Goal: Task Accomplishment & Management: Complete application form

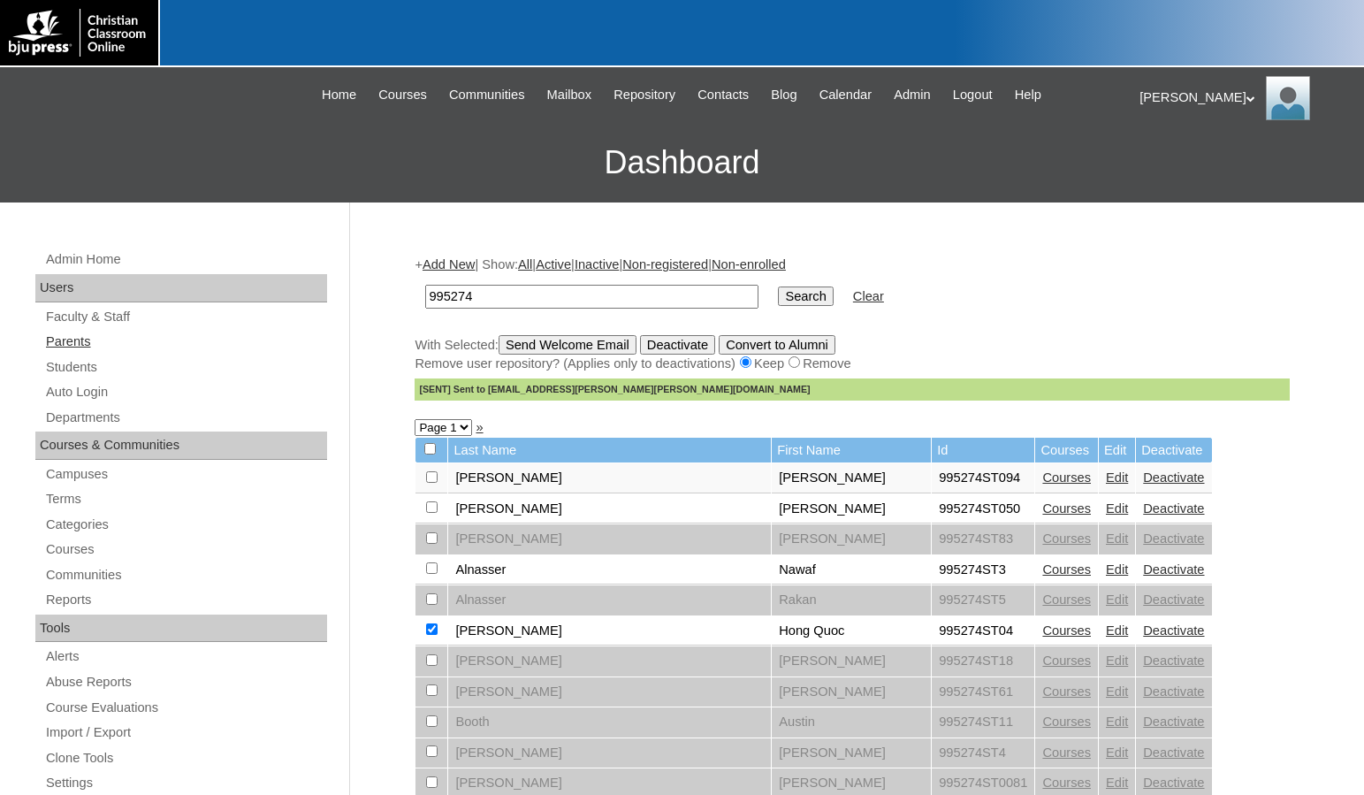
drag, startPoint x: 0, startPoint y: 0, endPoint x: 84, endPoint y: 344, distance: 353.9
click at [84, 344] on link "Parents" at bounding box center [185, 342] width 283 height 22
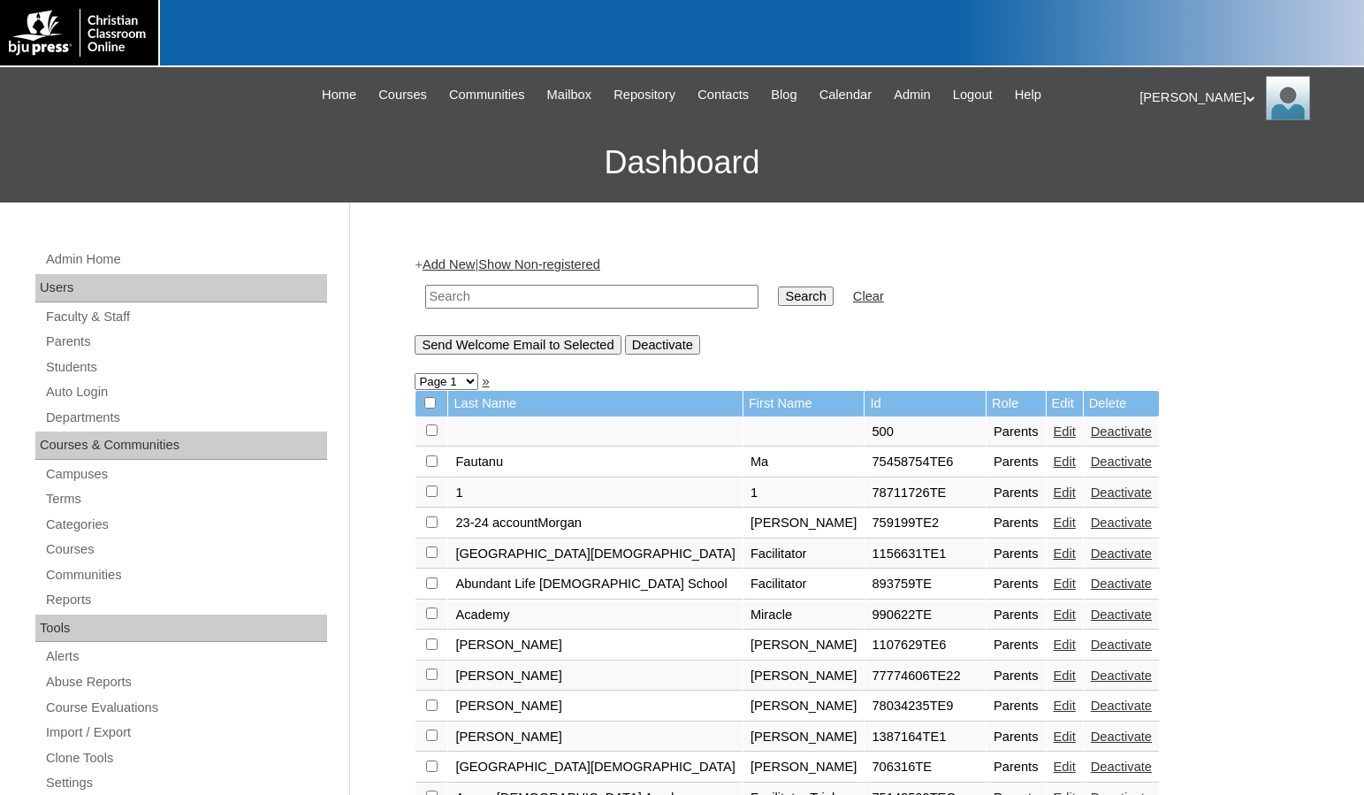
click at [505, 294] on input "text" at bounding box center [591, 297] width 333 height 24
paste input "709529"
type input "709529"
click at [778, 293] on input "Search" at bounding box center [805, 295] width 55 height 19
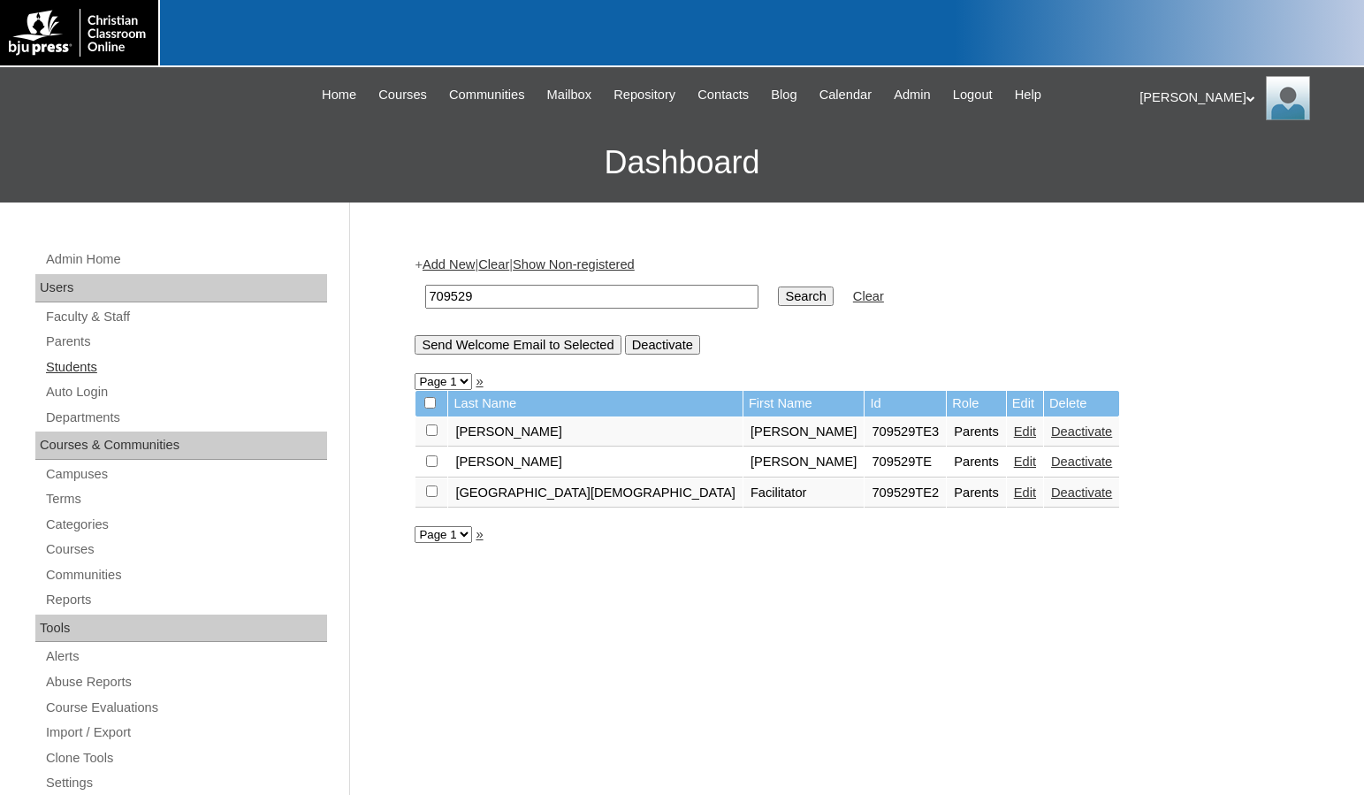
click at [118, 370] on link "Students" at bounding box center [185, 367] width 283 height 22
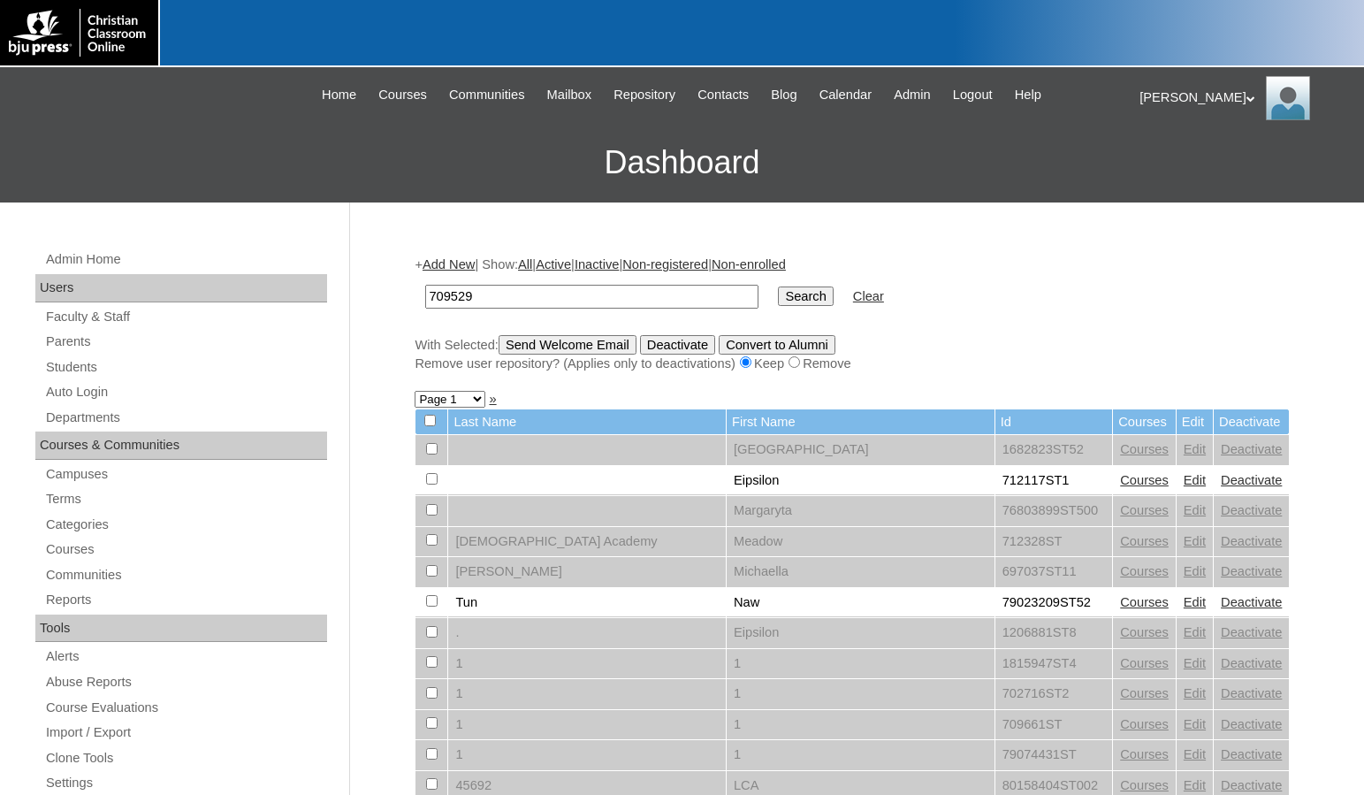
type input "709529"
click at [778, 300] on input "Search" at bounding box center [805, 295] width 55 height 19
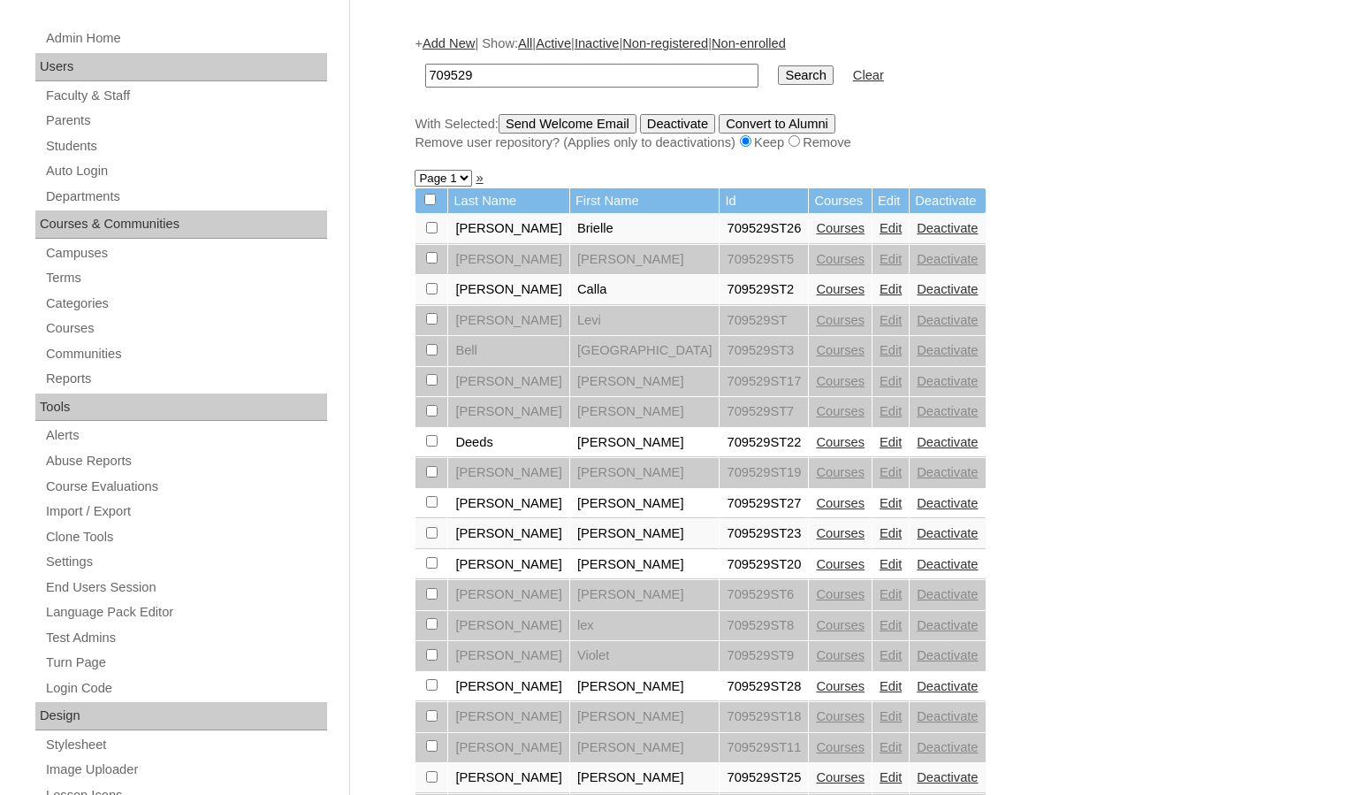
scroll to position [88, 0]
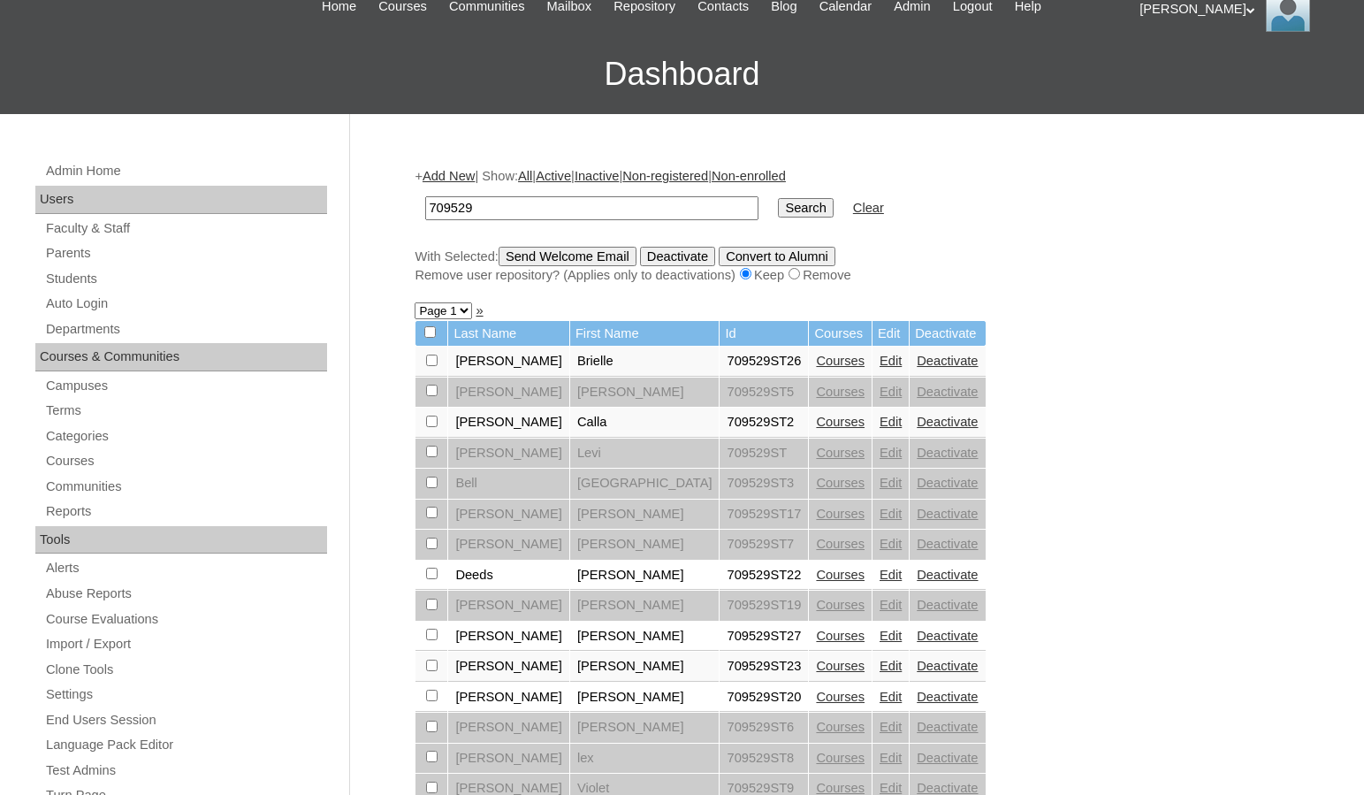
click at [474, 178] on link "Add New" at bounding box center [448, 176] width 52 height 14
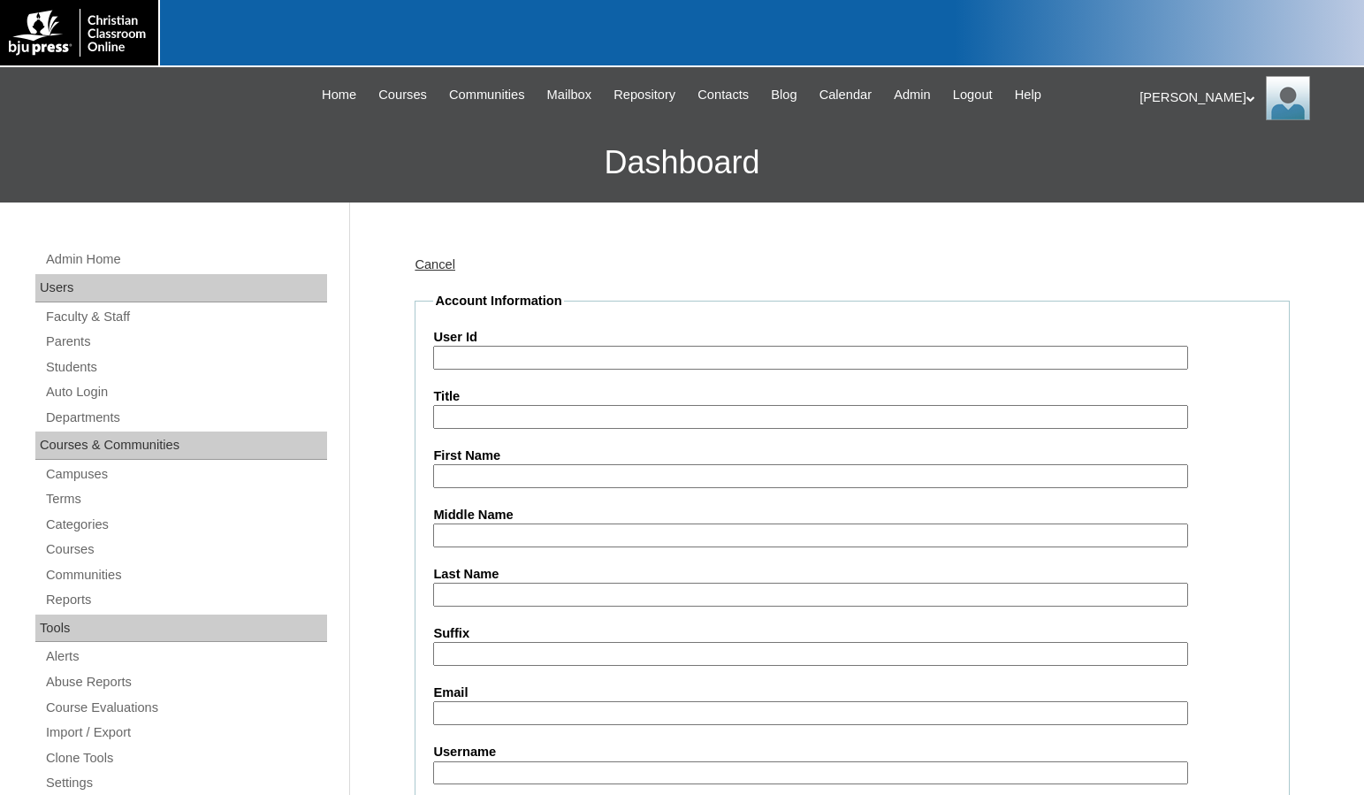
click at [534, 352] on input "User Id" at bounding box center [810, 358] width 754 height 24
paste input "709529"
type input "709529ST30"
type input "[PERSON_NAME]"
type input "Gregorsok"
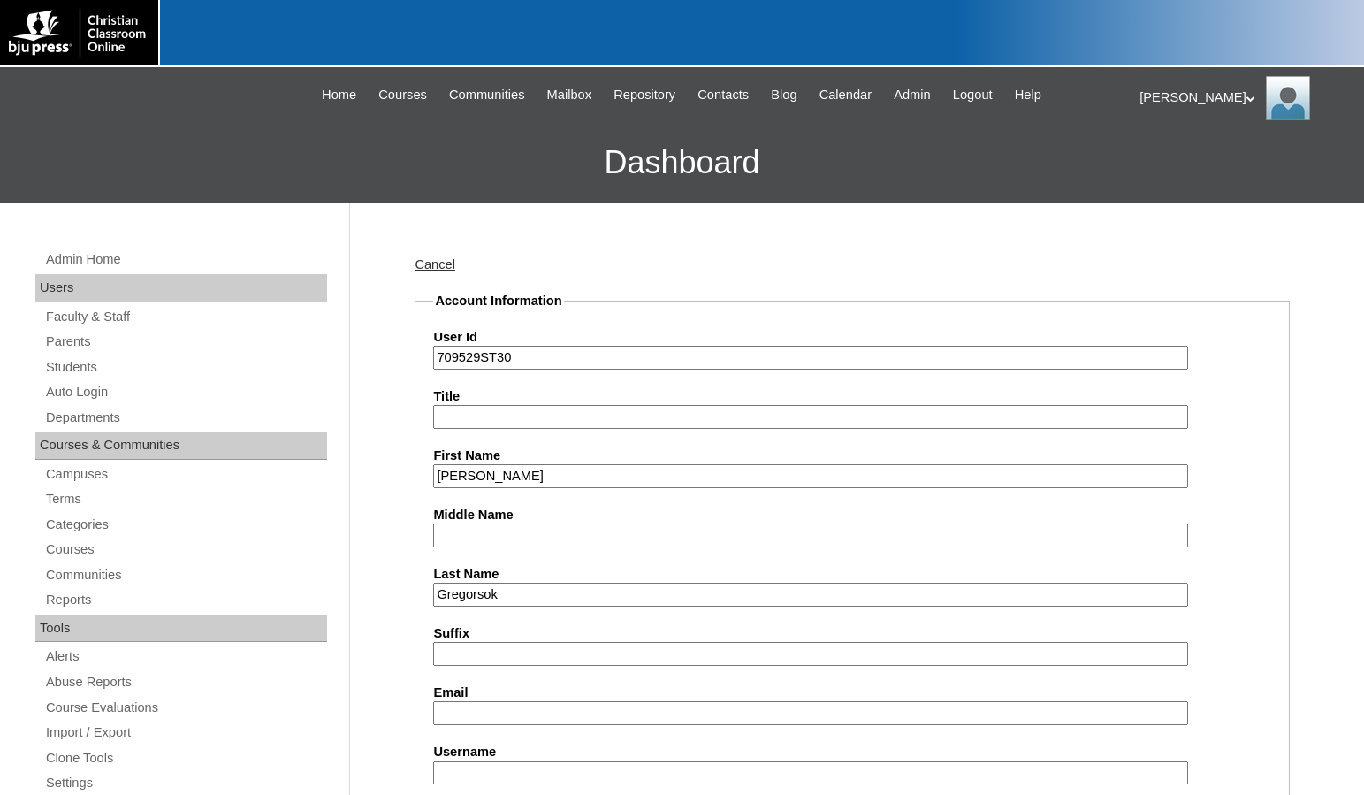
click at [575, 716] on input "Email" at bounding box center [810, 713] width 754 height 24
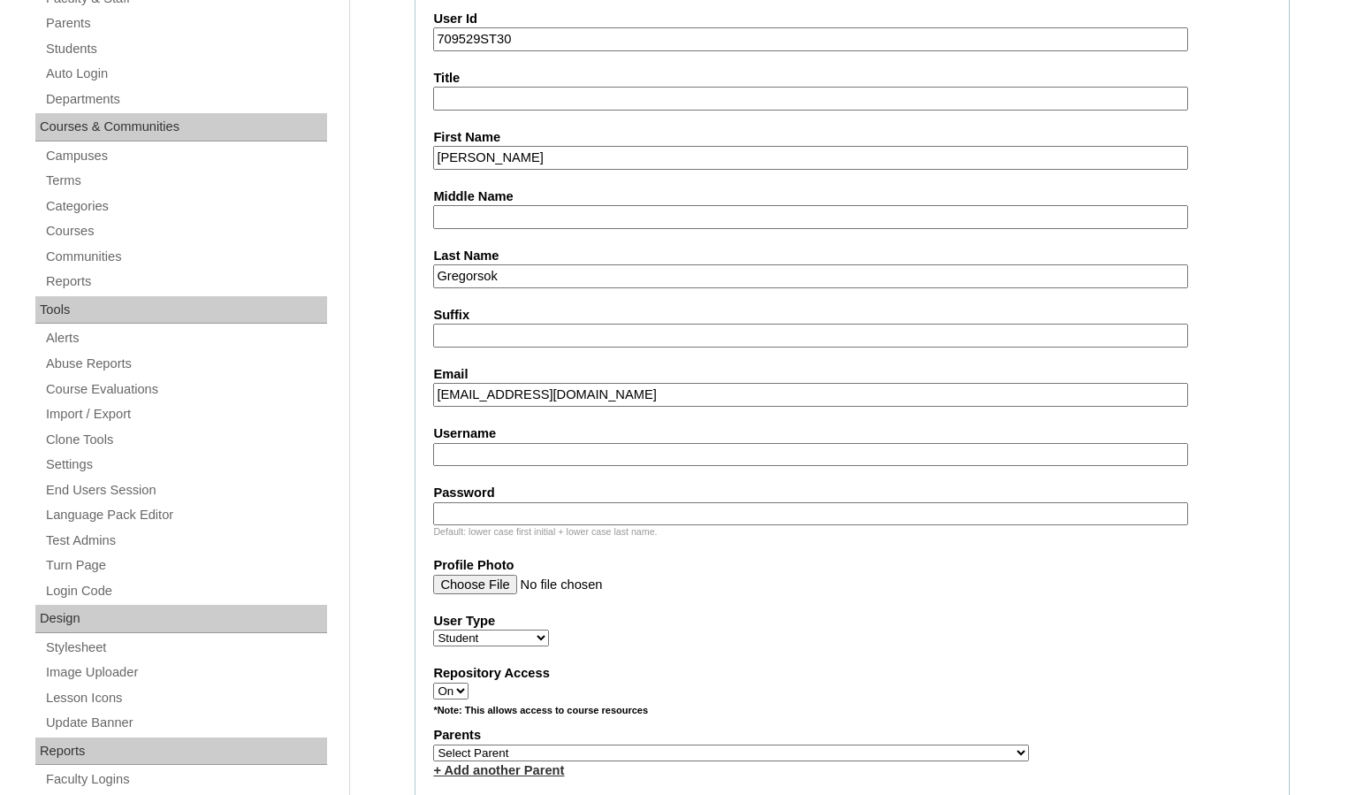
scroll to position [354, 0]
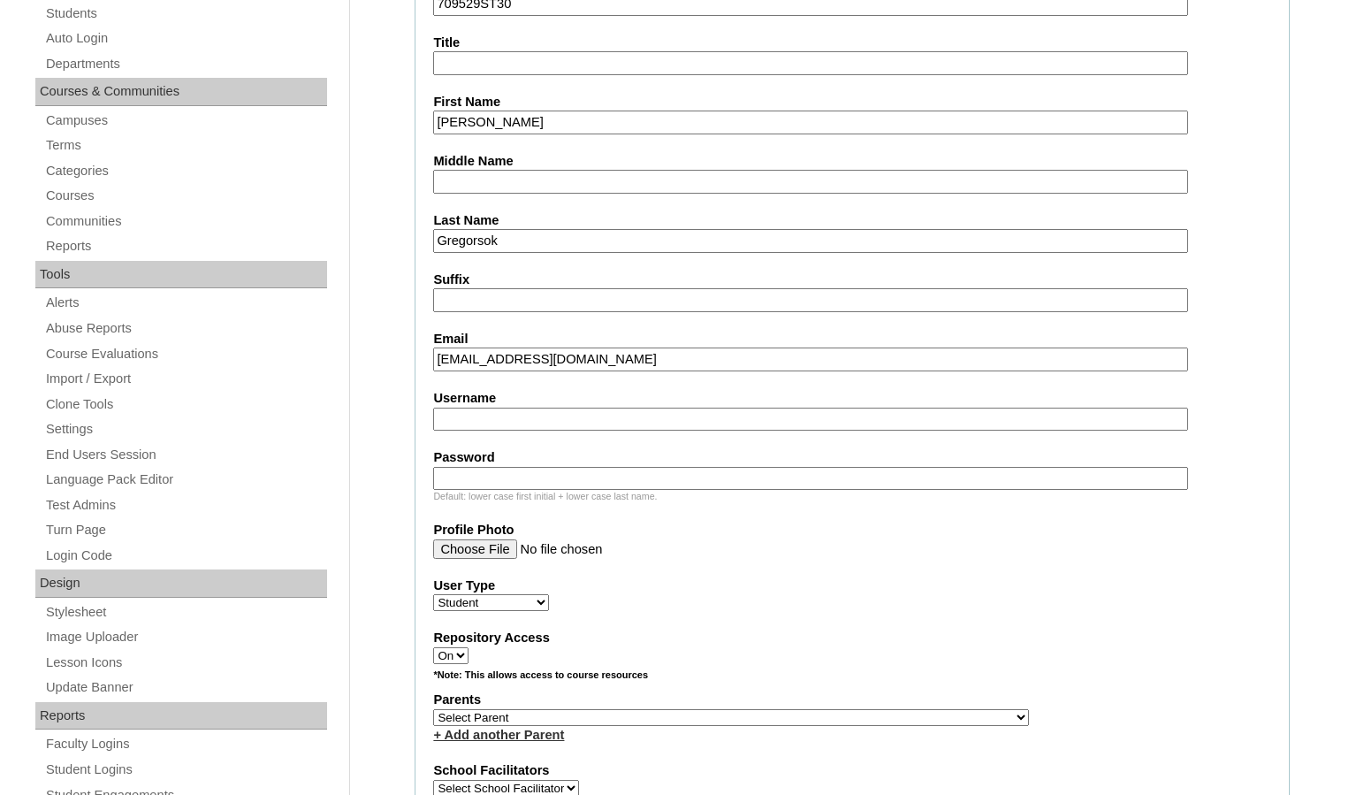
type input "[EMAIL_ADDRESS][DOMAIN_NAME]"
click at [826, 713] on select "Select Parent , [GEOGRAPHIC_DATA], Ma 1, 1 23-24 accountMorgan, [PERSON_NAME] 6…" at bounding box center [731, 717] width 596 height 17
select select "31968"
click at [860, 717] on div "Parents Select Parent , [GEOGRAPHIC_DATA], Ma 1, 1 23-24 accountMorgan, [PERSON…" at bounding box center [852, 716] width 838 height 53
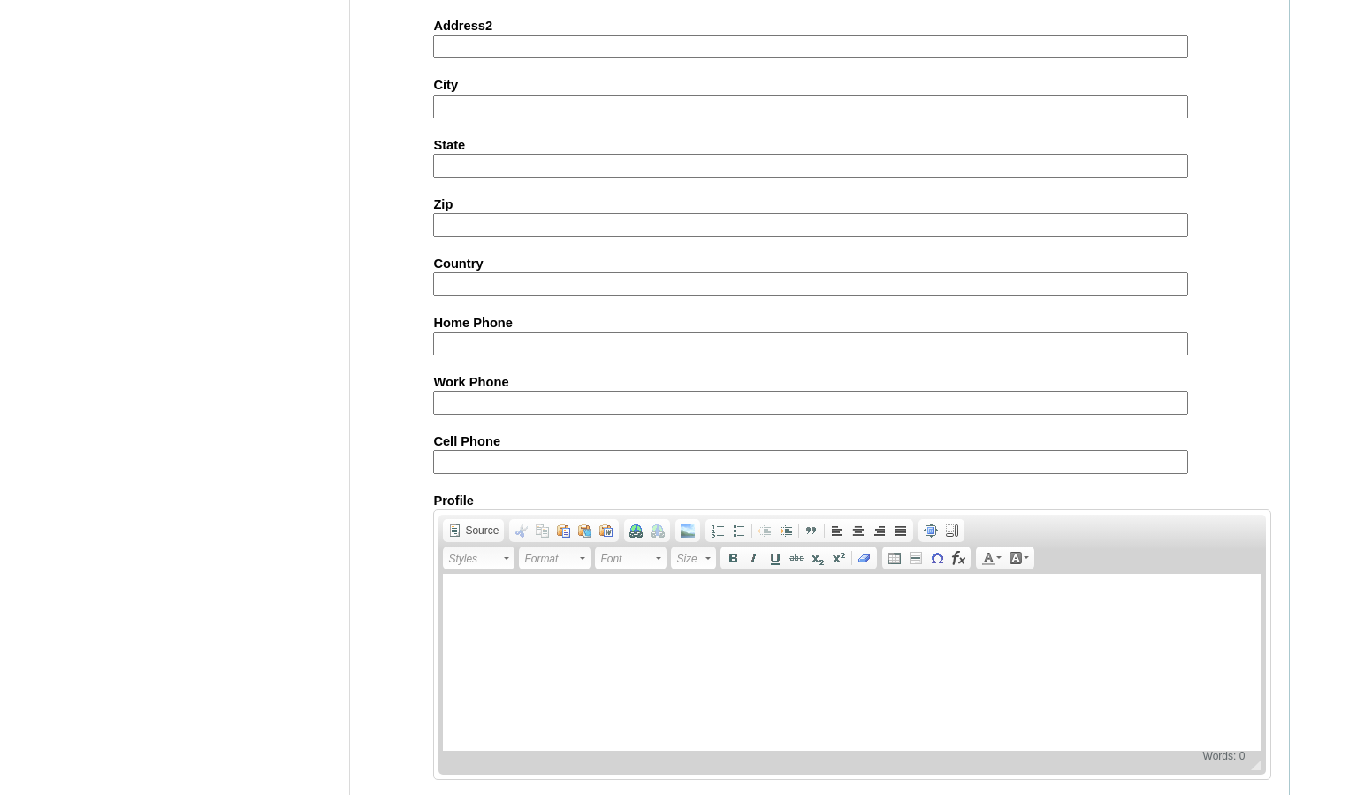
scroll to position [1895, 0]
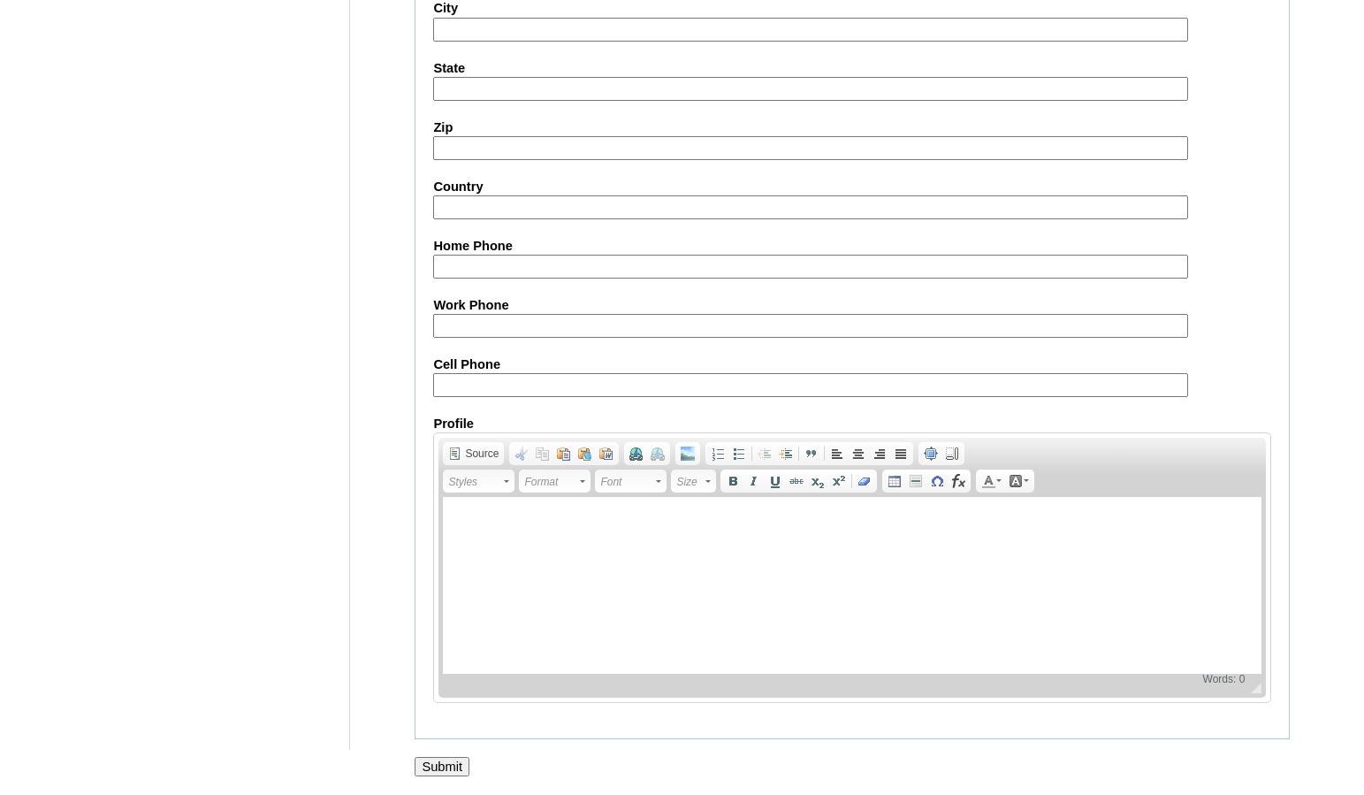
click at [445, 763] on input "Submit" at bounding box center [442, 766] width 55 height 19
